Goal: Task Accomplishment & Management: Use online tool/utility

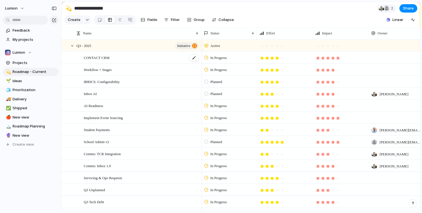
click at [111, 58] on div "CONTACT CRM" at bounding box center [142, 57] width 116 height 11
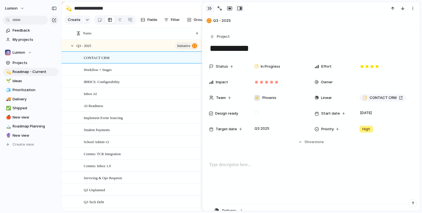
click at [208, 5] on button "button" at bounding box center [209, 8] width 9 height 7
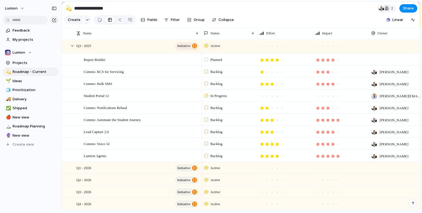
scroll to position [179, 0]
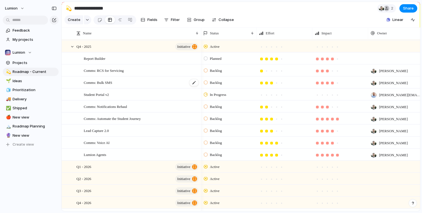
click at [136, 80] on div "Comms: Bulk SMS" at bounding box center [142, 82] width 116 height 11
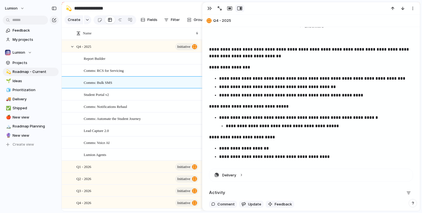
scroll to position [124, 0]
